Goal: Task Accomplishment & Management: Complete application form

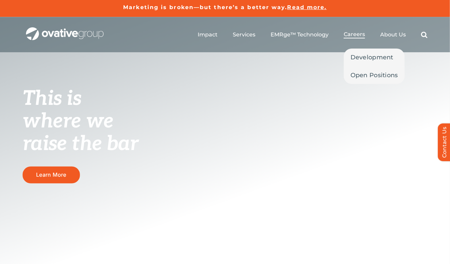
click at [359, 36] on span "Careers" at bounding box center [353, 34] width 21 height 7
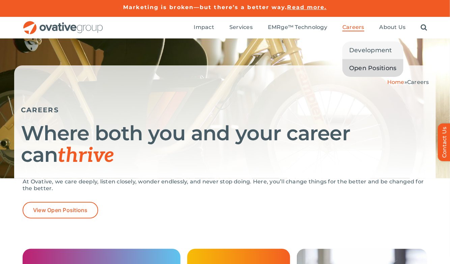
click at [359, 63] on link "Open Positions" at bounding box center [372, 68] width 61 height 18
